Goal: Task Accomplishment & Management: Manage account settings

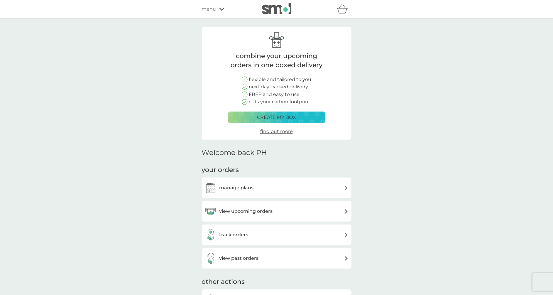
click at [209, 6] on span "menu" at bounding box center [209, 9] width 14 height 8
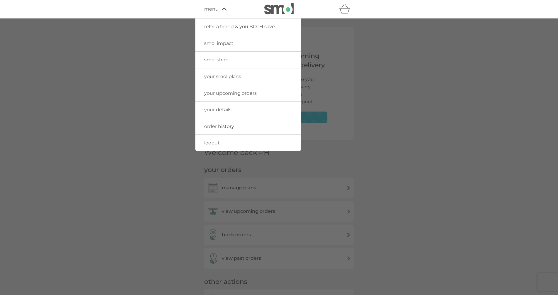
click at [221, 138] on link "logout" at bounding box center [248, 143] width 106 height 16
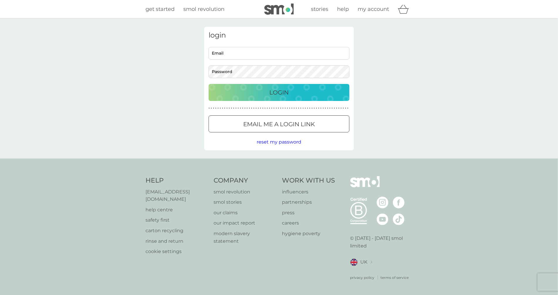
type input "[EMAIL_ADDRESS][DOMAIN_NAME]"
click at [415, 114] on div "login [EMAIL_ADDRESS][DOMAIN_NAME] Email Password Login ● ● ● ● ● ● ● ● ● ● ● ●…" at bounding box center [279, 88] width 558 height 140
click at [293, 142] on span "reset my password" at bounding box center [279, 142] width 45 height 6
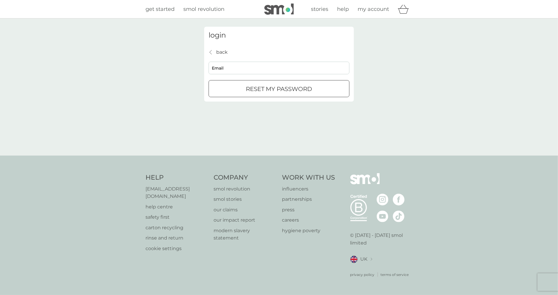
click at [254, 64] on input "Email" at bounding box center [279, 68] width 141 height 13
type input "philippe+new1@smolproducts.com"
click at [275, 88] on div "submit" at bounding box center [279, 89] width 21 height 6
